Goal: Transaction & Acquisition: Purchase product/service

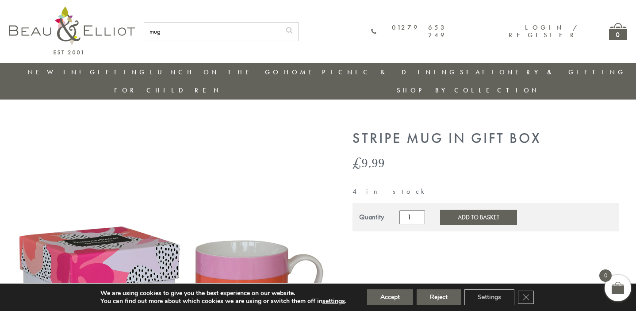
type input "mug"
click at [280, 23] on button "submit" at bounding box center [289, 30] width 18 height 14
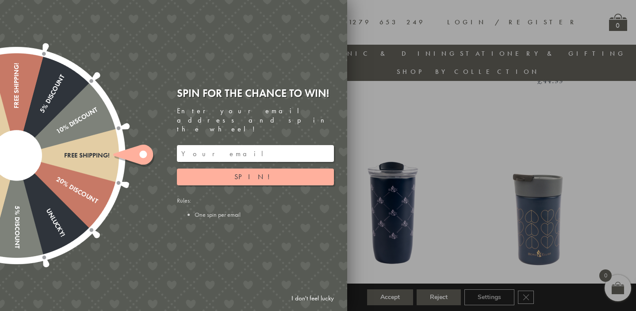
scroll to position [321, 0]
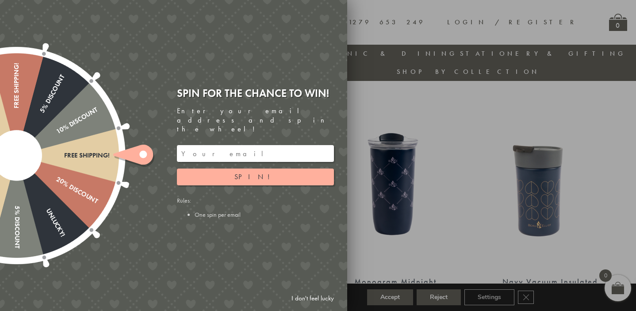
click at [306, 295] on link "I don't feel lucky" at bounding box center [312, 298] width 51 height 16
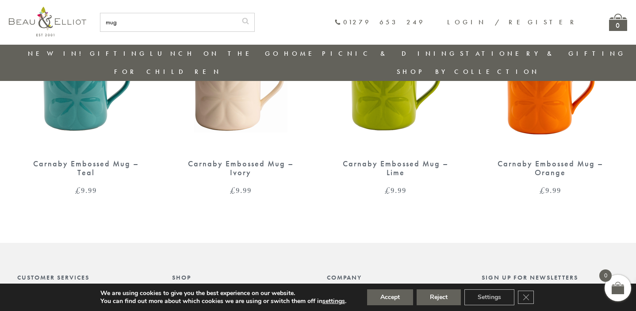
scroll to position [1506, 0]
